Goal: Task Accomplishment & Management: Use online tool/utility

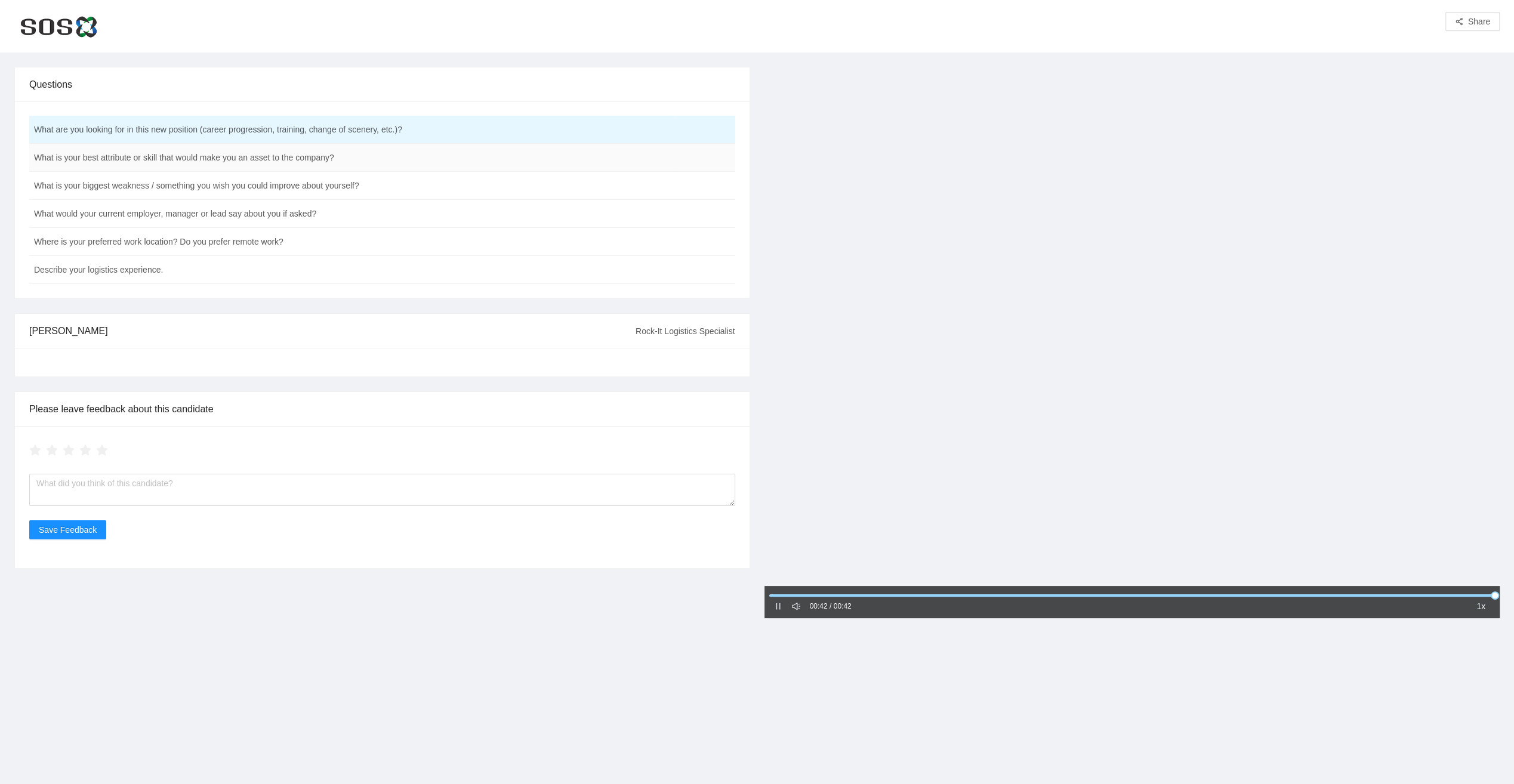
click at [174, 161] on td "What is your best attribute or skill that would make you an asset to the compan…" at bounding box center [353, 158] width 646 height 29
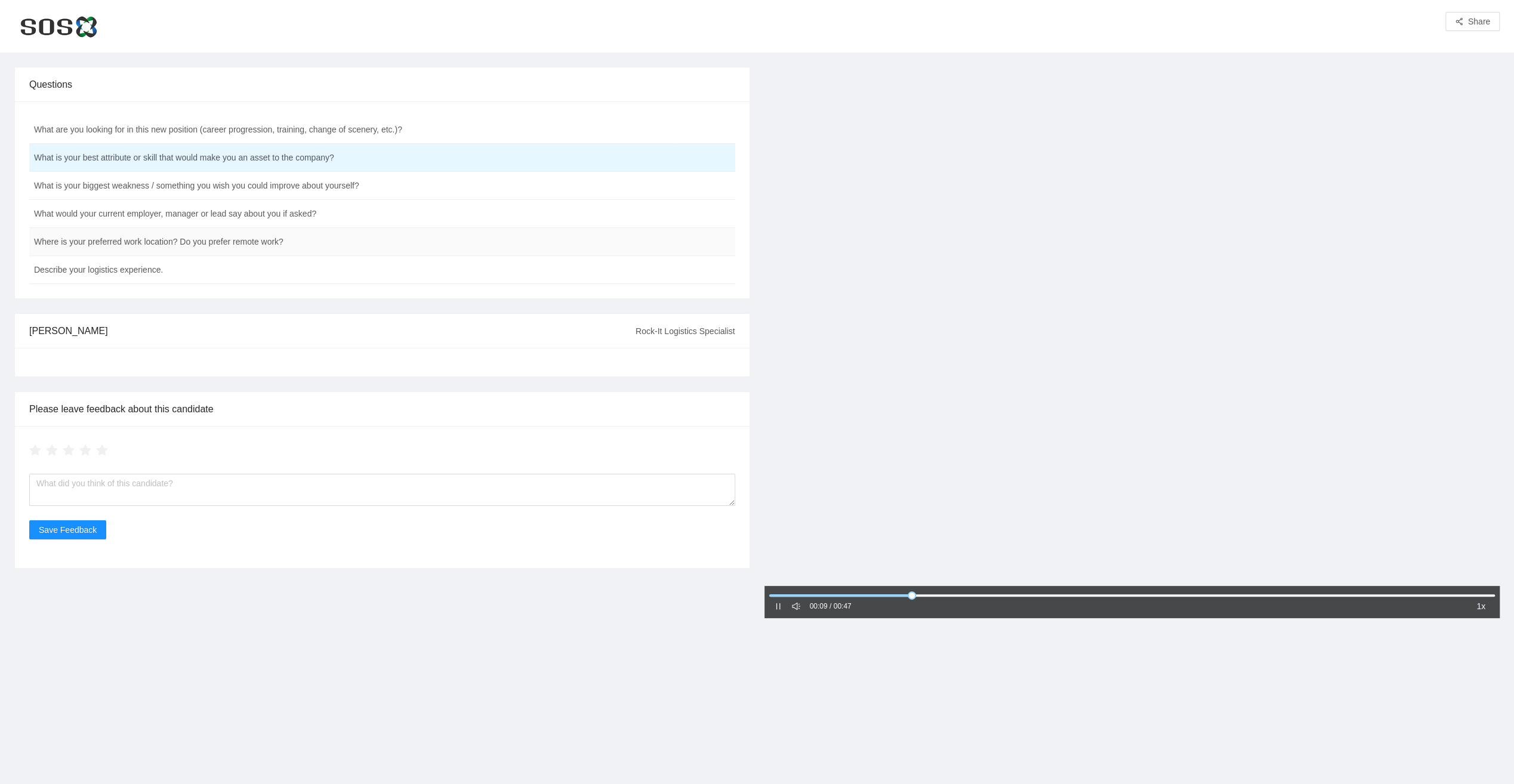
click at [141, 240] on td "Where is your preferred work location? Do you prefer remote work?" at bounding box center [353, 242] width 646 height 29
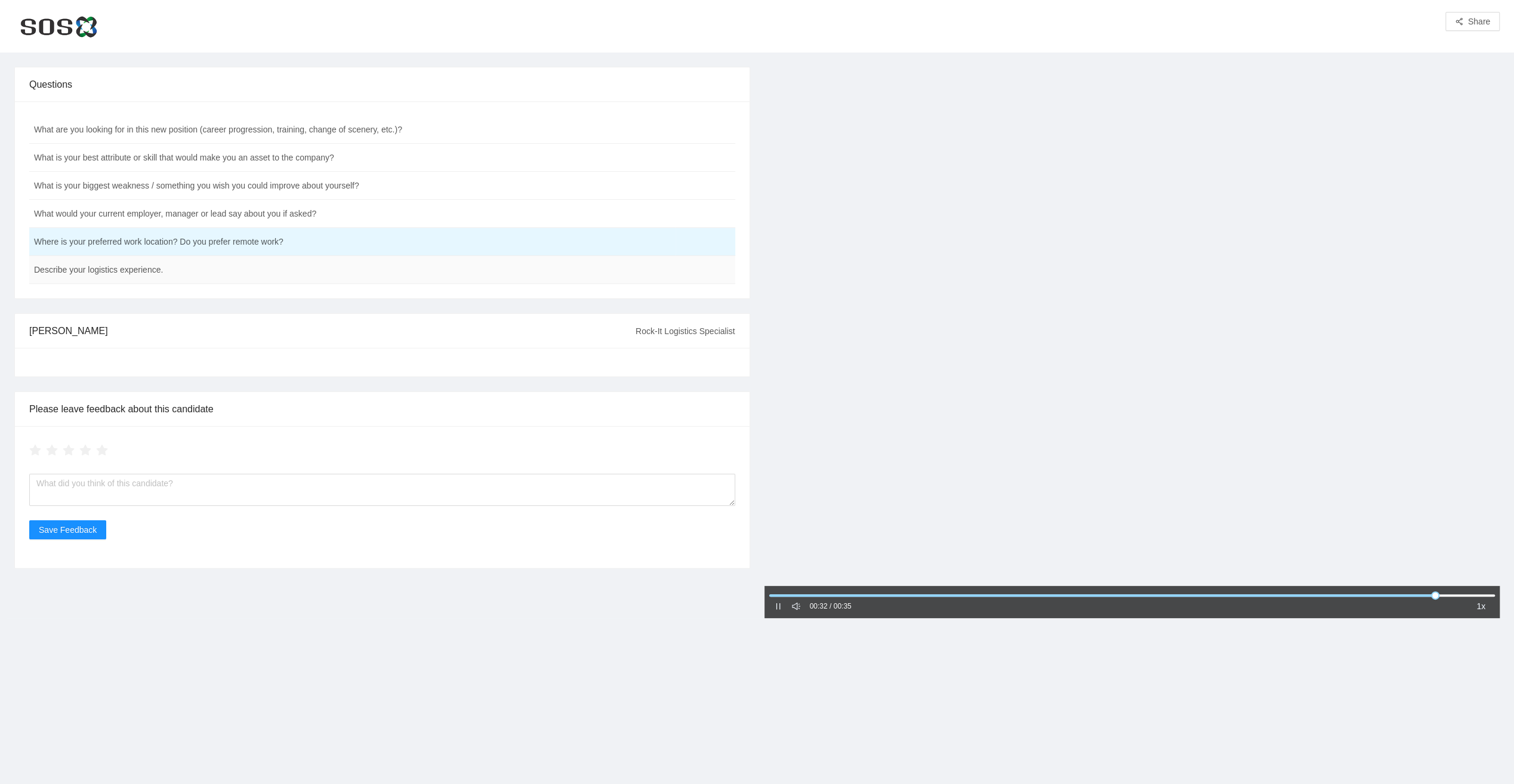
click at [130, 271] on td "Describe your logistics experience." at bounding box center [353, 270] width 646 height 29
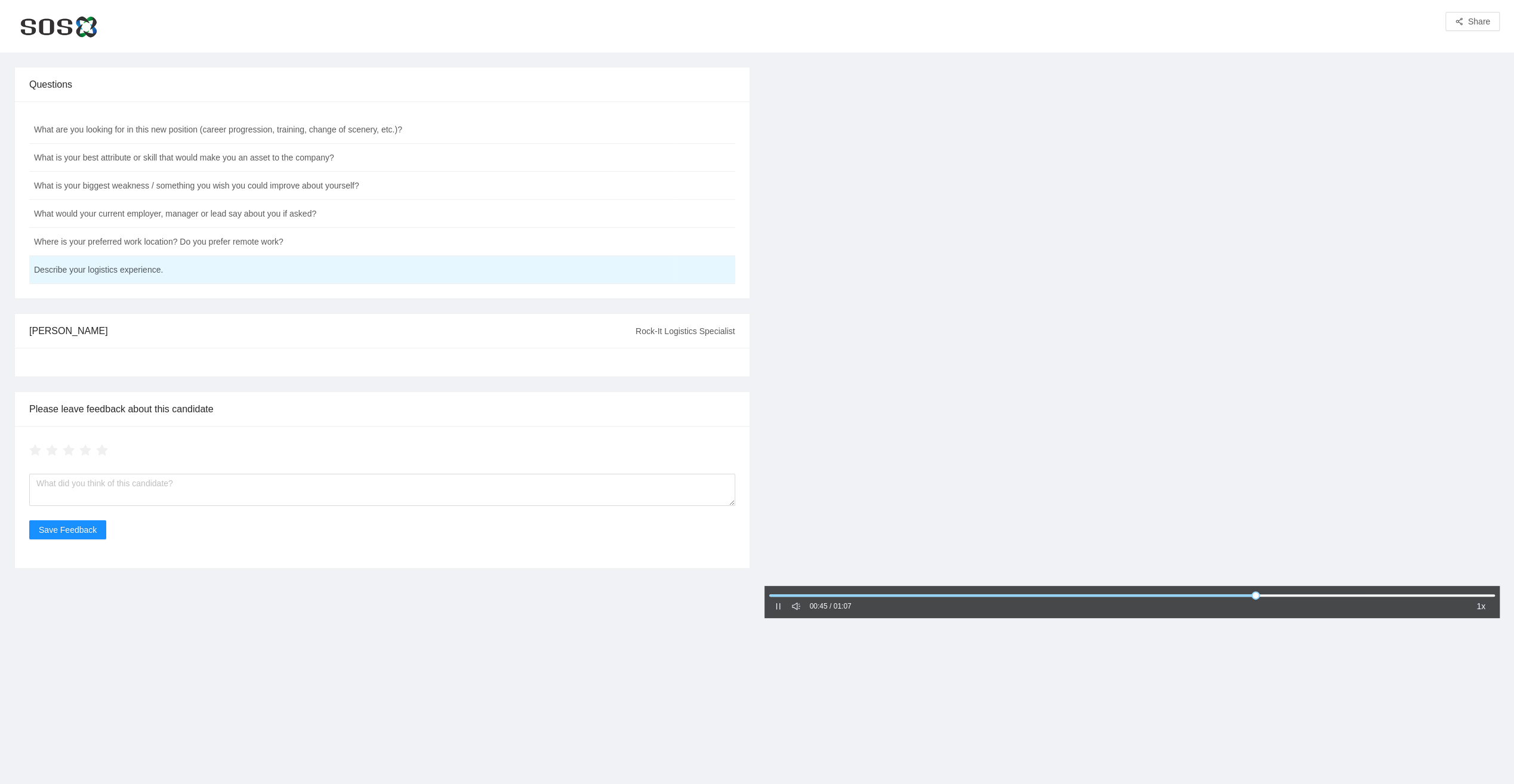
click at [776, 605] on icon "pause" at bounding box center [777, 606] width 4 height 7
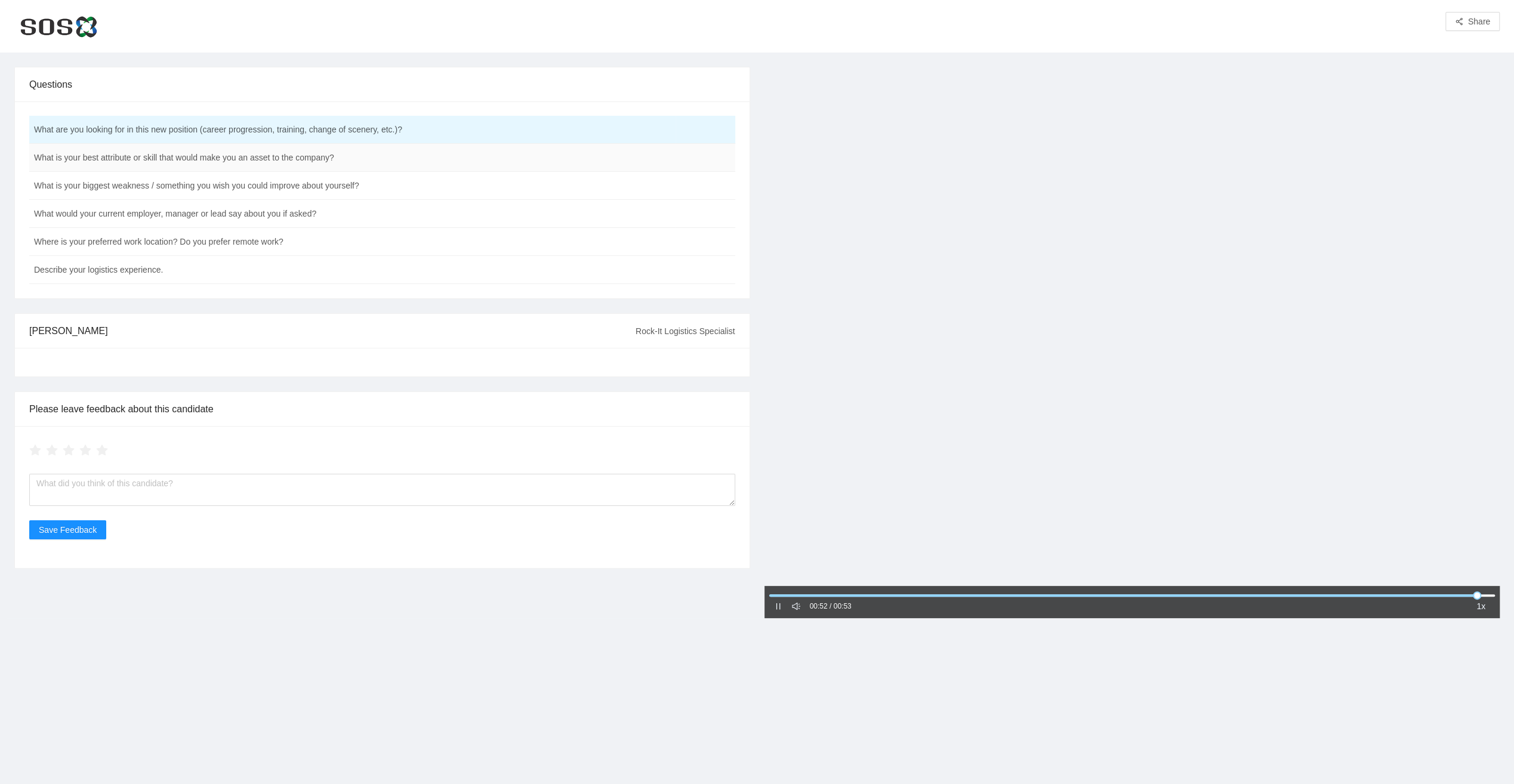
click at [302, 161] on td "What is your best attribute or skill that would make you an asset to the compan…" at bounding box center [353, 158] width 646 height 29
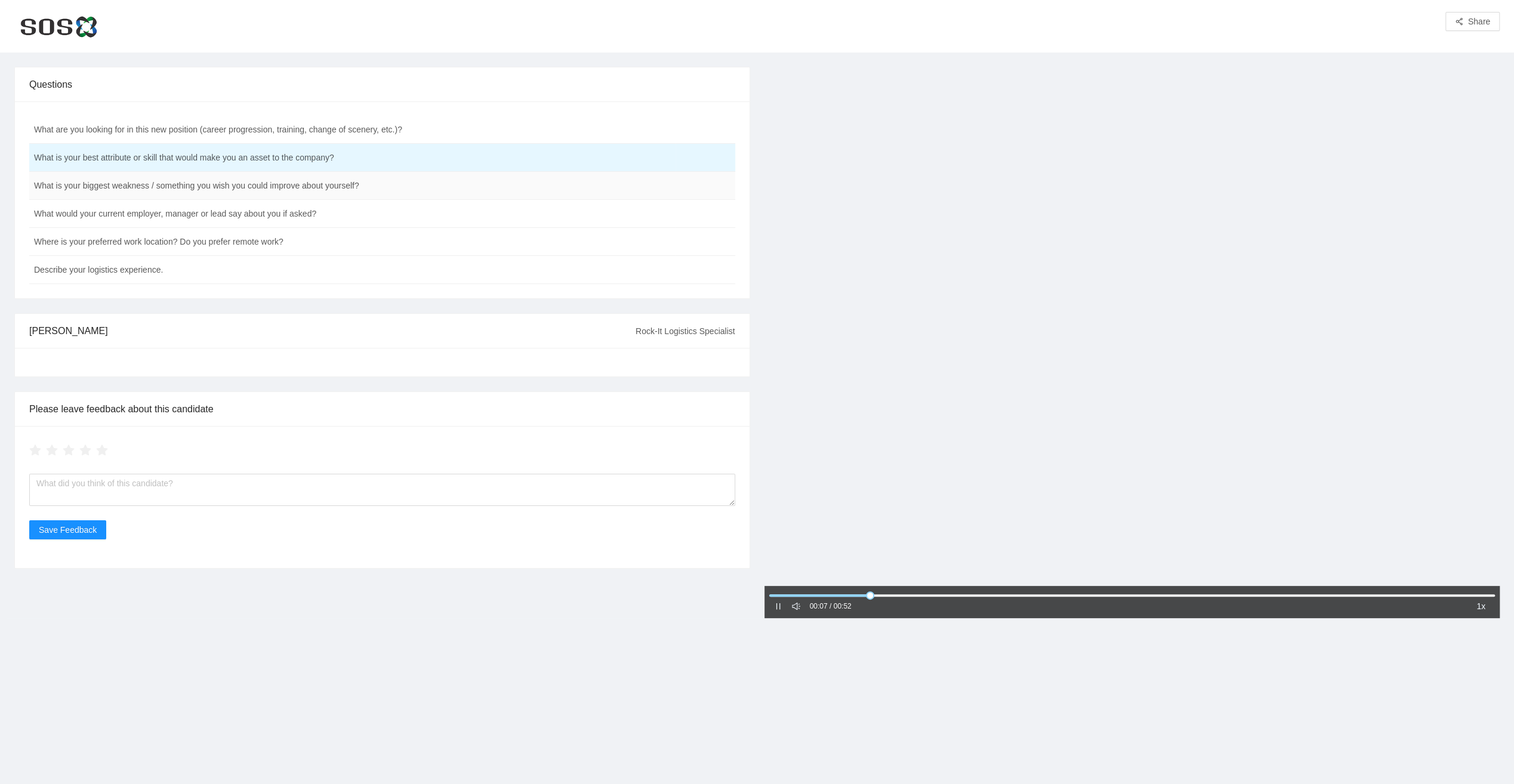
click at [286, 186] on td "What is your biggest weakness / something you wish you could improve about your…" at bounding box center [353, 186] width 646 height 29
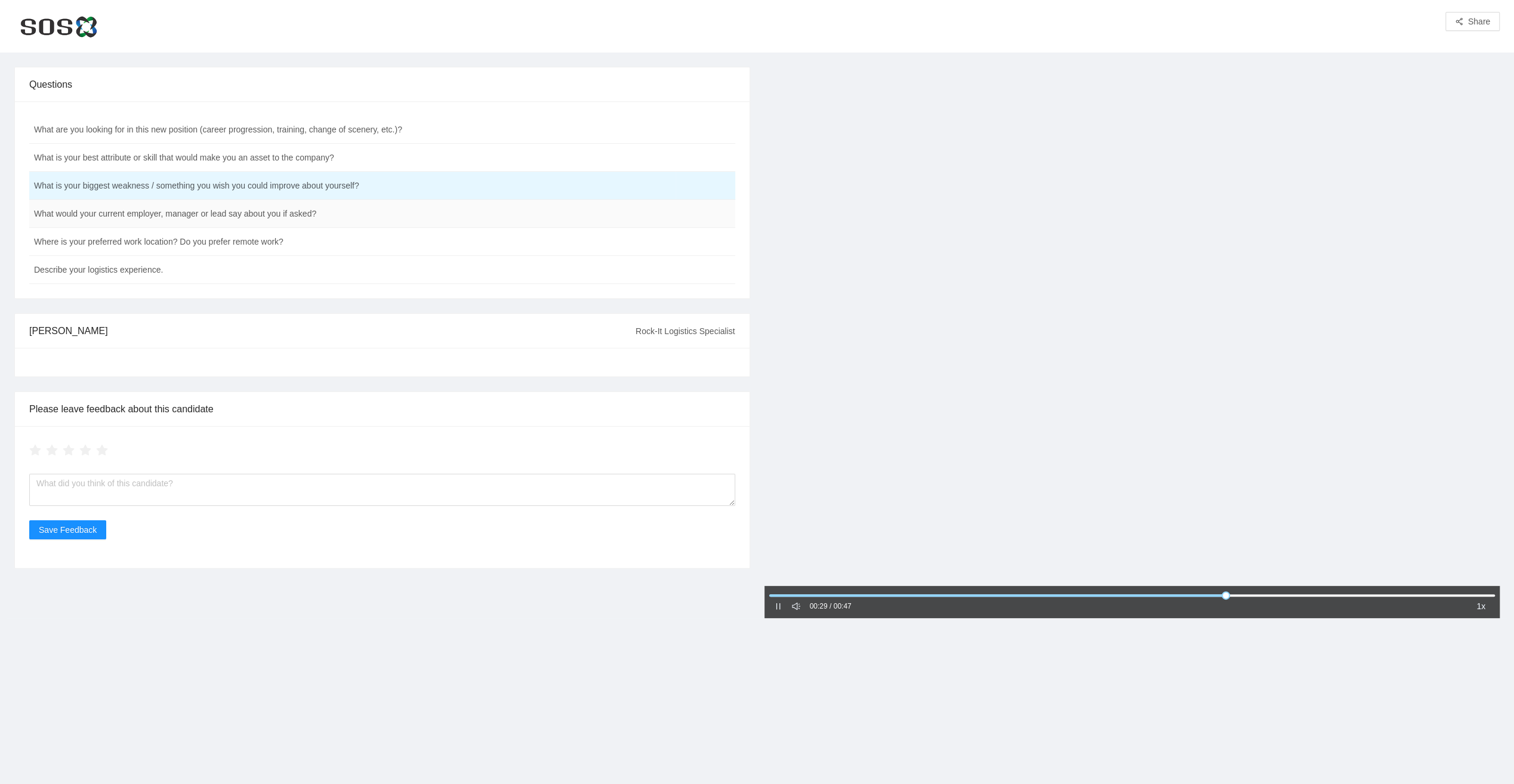
click at [346, 214] on td "What would your current employer, manager or lead say about you if asked?" at bounding box center [353, 214] width 646 height 29
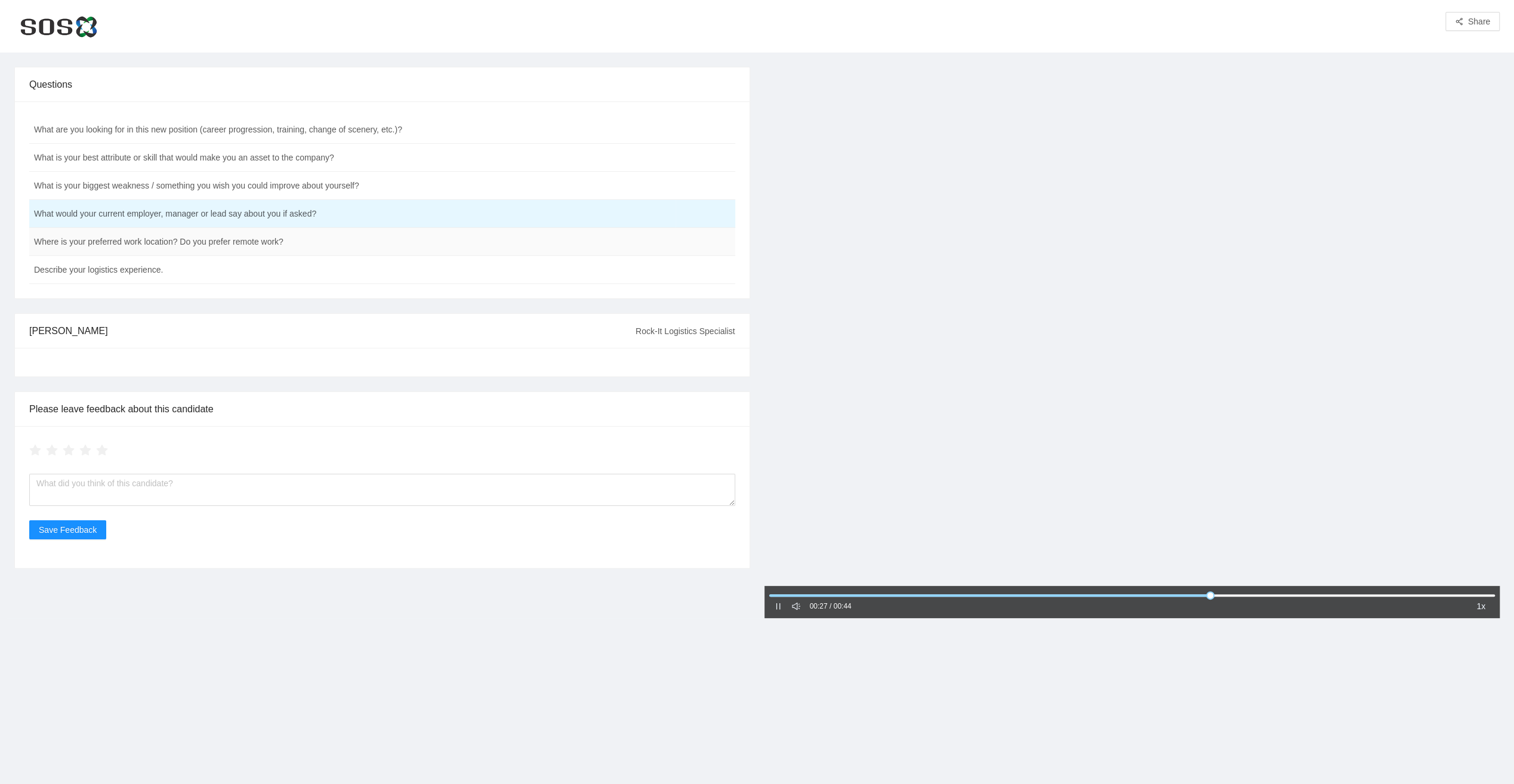
click at [306, 246] on td "Where is your preferred work location? Do you prefer remote work?" at bounding box center [353, 242] width 646 height 29
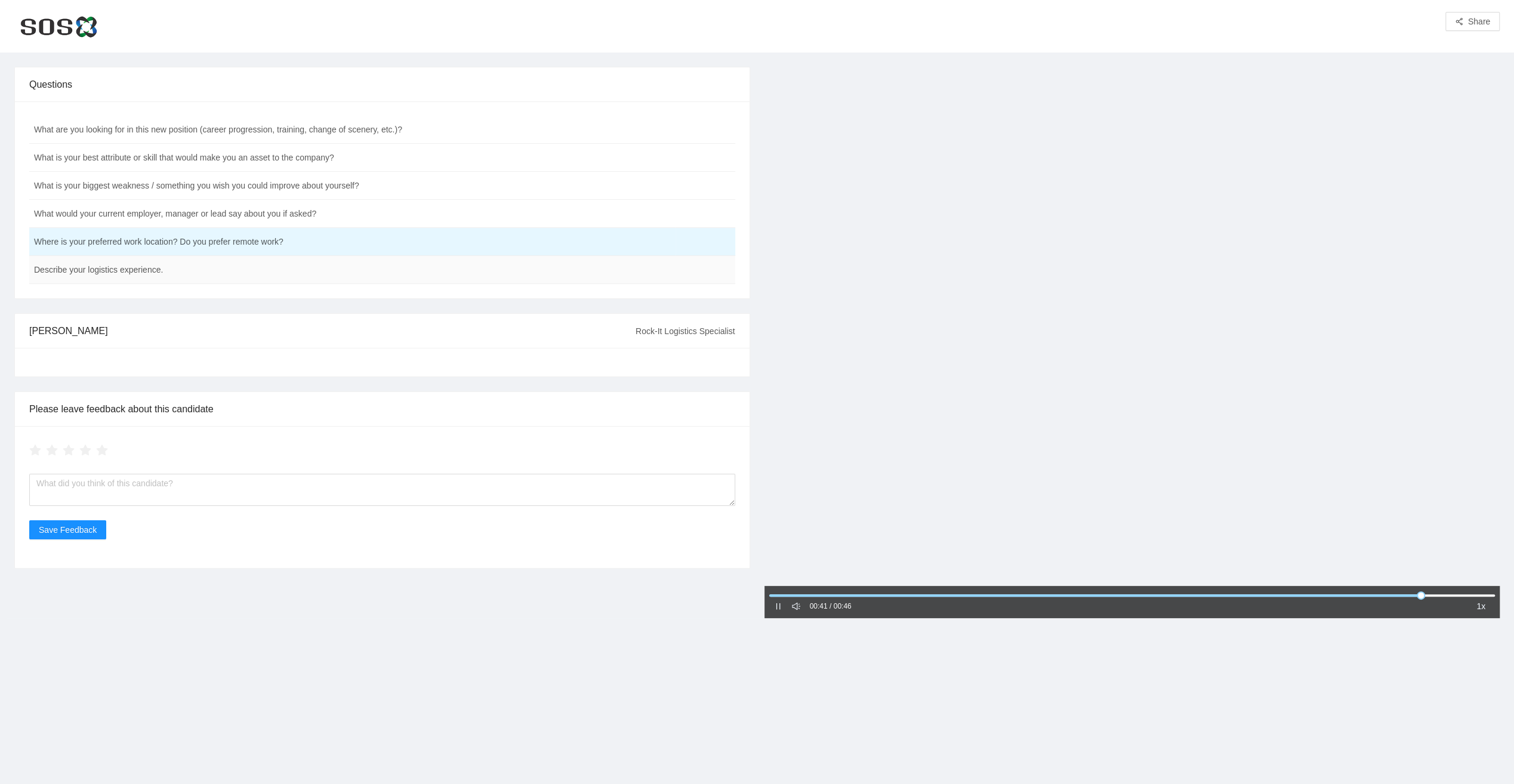
click at [233, 274] on td "Describe your logistics experience." at bounding box center [353, 270] width 646 height 29
